Goal: Find contact information: Find contact information

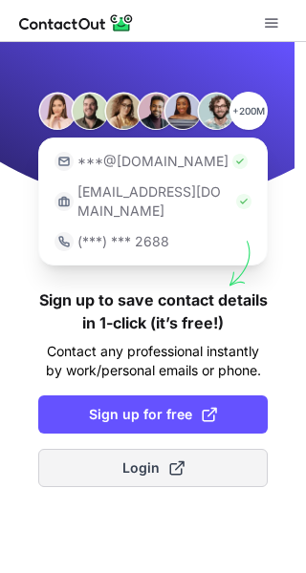
click at [123, 459] on span "Login" at bounding box center [153, 468] width 62 height 19
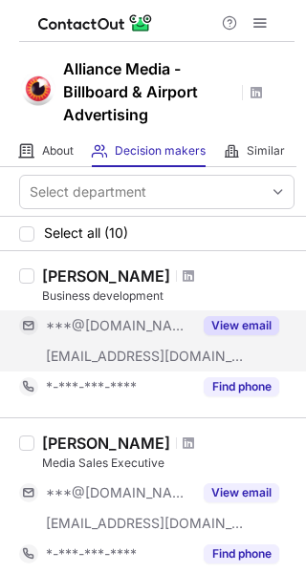
click at [257, 328] on button "View email" at bounding box center [240, 325] width 75 height 19
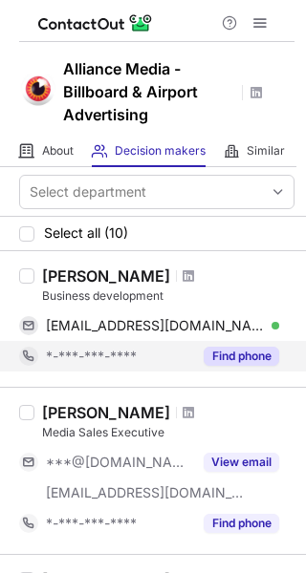
click at [246, 364] on button "Find phone" at bounding box center [240, 356] width 75 height 19
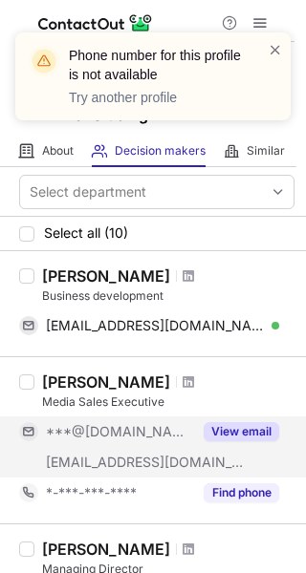
click at [245, 459] on div "***@gmail.com ***@alliancemedia.com View email" at bounding box center [156, 446] width 275 height 61
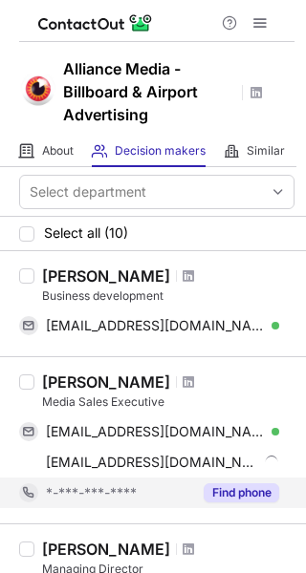
click at [234, 490] on button "Find phone" at bounding box center [240, 492] width 75 height 19
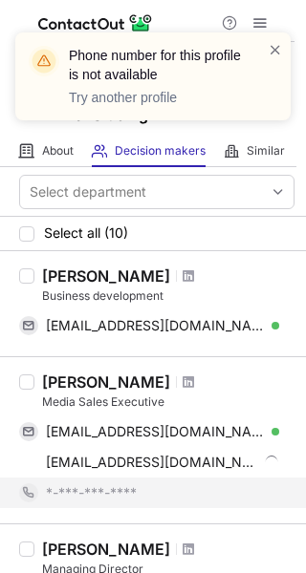
scroll to position [191, 0]
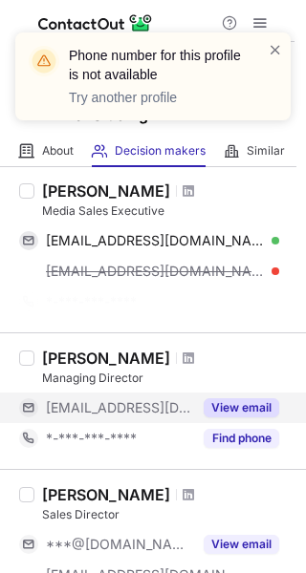
click at [257, 404] on button "View email" at bounding box center [240, 407] width 75 height 19
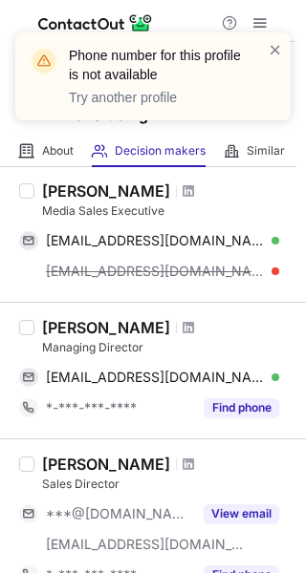
click at [257, 404] on button "Find phone" at bounding box center [240, 407] width 75 height 19
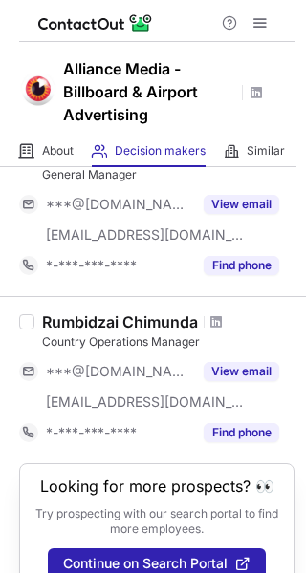
scroll to position [1352, 0]
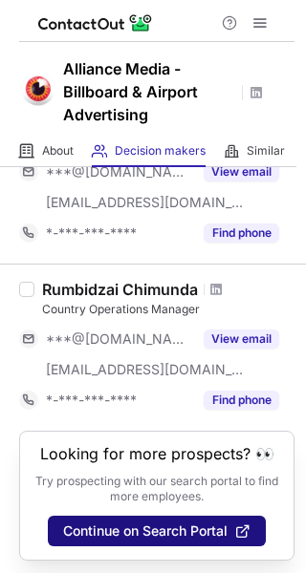
click at [135, 530] on span "Continue on Search Portal" at bounding box center [145, 530] width 164 height 15
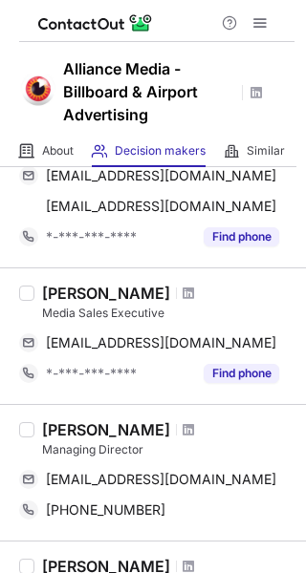
scroll to position [287, 0]
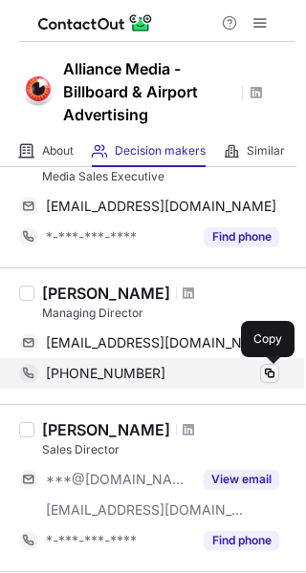
click at [269, 367] on span at bounding box center [269, 373] width 15 height 15
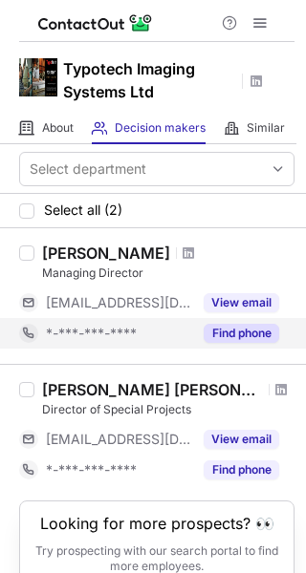
click at [231, 331] on button "Find phone" at bounding box center [240, 333] width 75 height 19
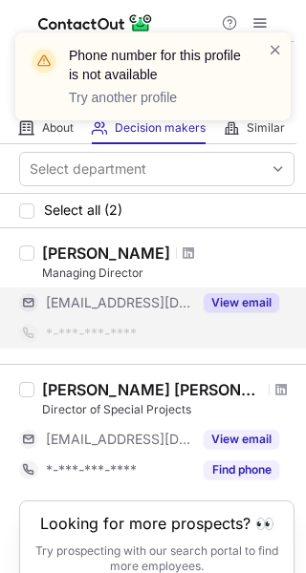
click at [256, 297] on button "View email" at bounding box center [240, 302] width 75 height 19
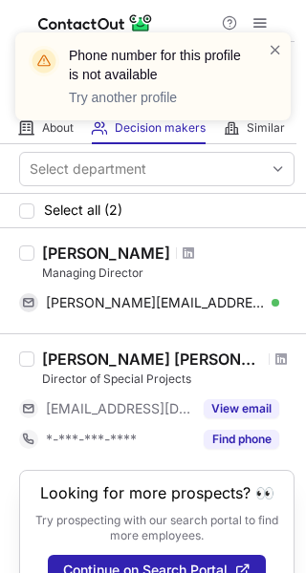
scroll to position [41, 0]
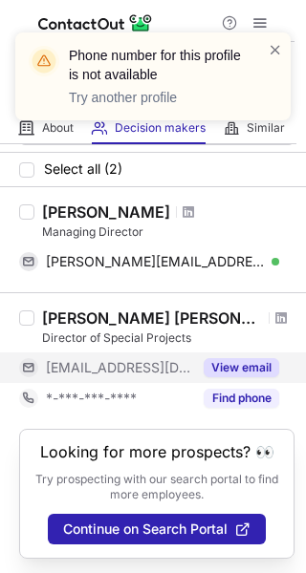
click at [245, 364] on button "View email" at bounding box center [240, 367] width 75 height 19
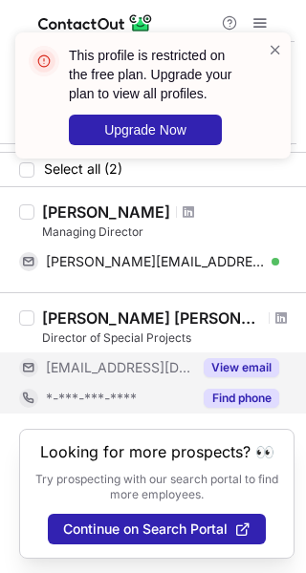
click at [244, 396] on button "Find phone" at bounding box center [240, 398] width 75 height 19
click at [249, 367] on button "View email" at bounding box center [240, 367] width 75 height 19
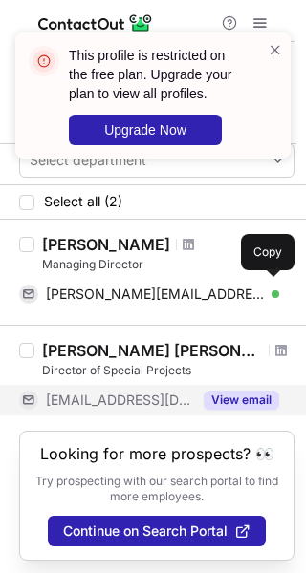
scroll to position [11, 0]
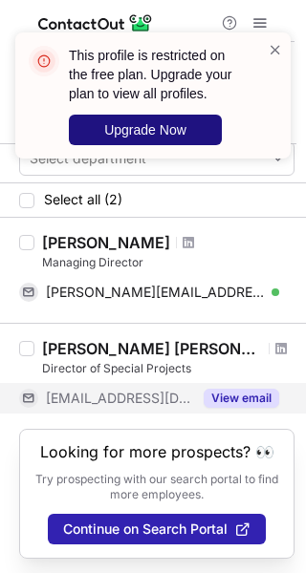
click at [174, 131] on span "Upgrade Now" at bounding box center [145, 129] width 82 height 15
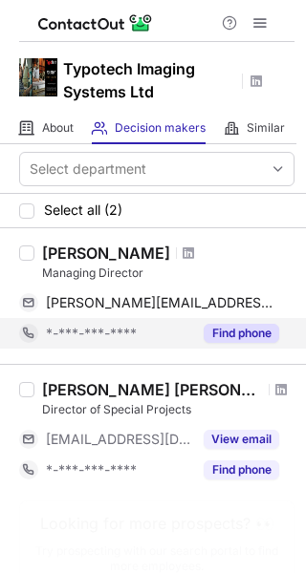
click at [232, 327] on button "Find phone" at bounding box center [240, 333] width 75 height 19
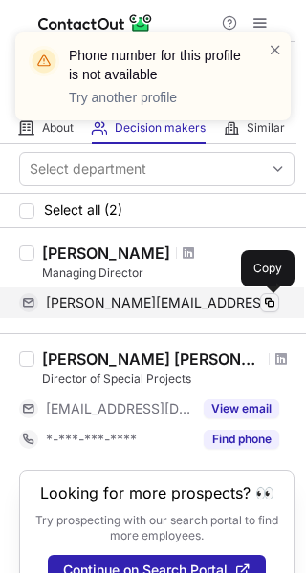
click at [267, 304] on span at bounding box center [269, 302] width 15 height 15
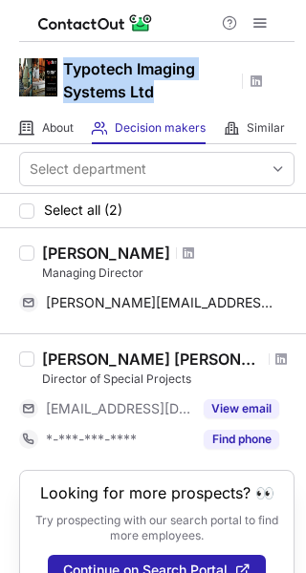
copy h1 "Typotech Imaging Systems Ltd"
drag, startPoint x: 67, startPoint y: 72, endPoint x: 223, endPoint y: 95, distance: 157.4
click at [223, 95] on h1 "Typotech Imaging Systems Ltd" at bounding box center [149, 80] width 172 height 46
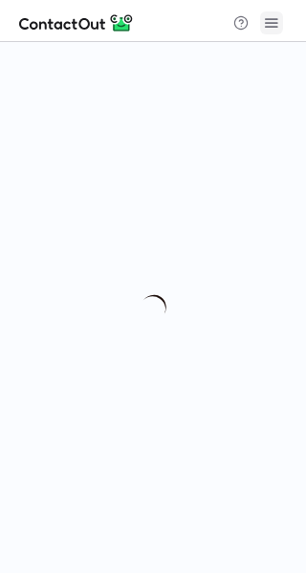
click at [281, 25] on button at bounding box center [271, 22] width 23 height 23
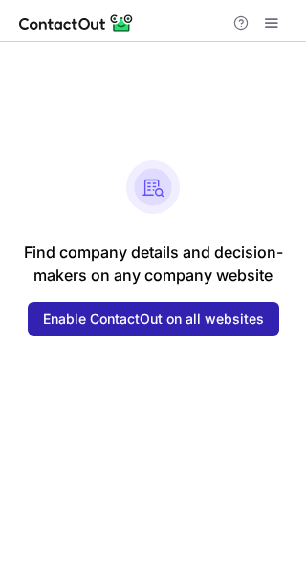
click at [281, 25] on button at bounding box center [271, 22] width 23 height 23
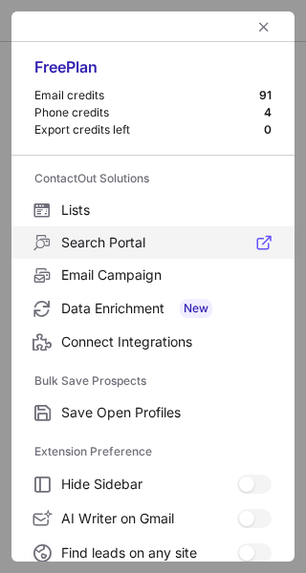
click at [90, 237] on span "Search Portal" at bounding box center [166, 242] width 210 height 17
